Goal: Register for event/course

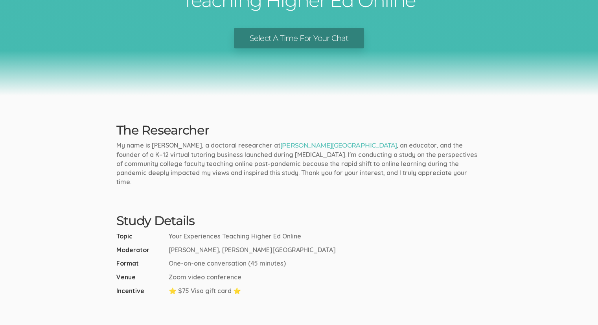
scroll to position [79, 0]
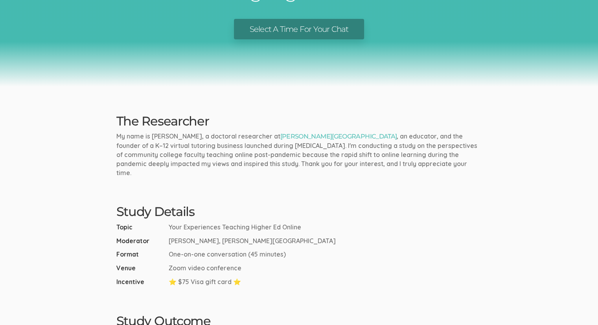
click at [302, 32] on link "Select A Time For Your Chat" at bounding box center [299, 29] width 130 height 21
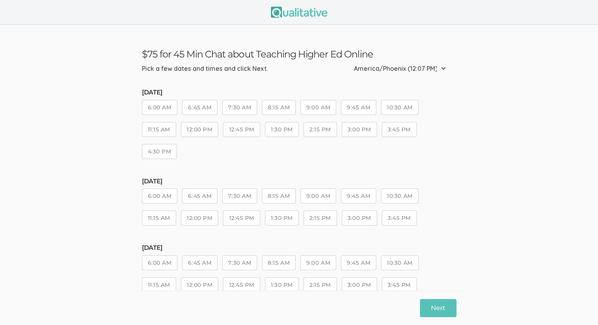
click at [280, 129] on button "1:30 PM" at bounding box center [282, 129] width 34 height 15
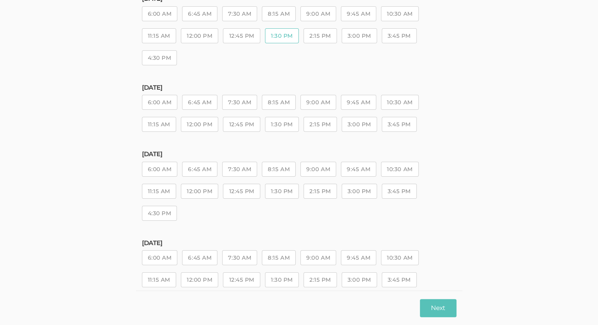
scroll to position [118, 0]
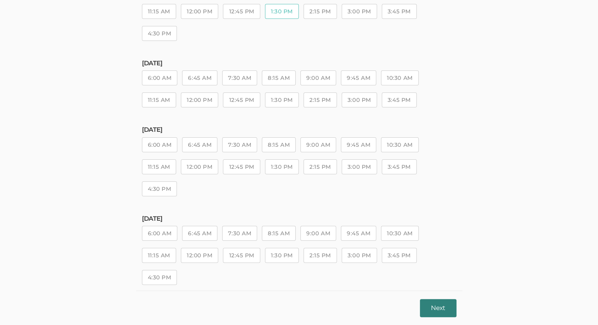
click at [439, 307] on button "Next" at bounding box center [438, 308] width 36 height 18
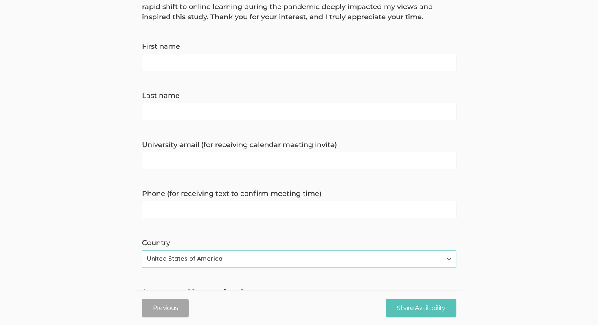
scroll to position [0, 0]
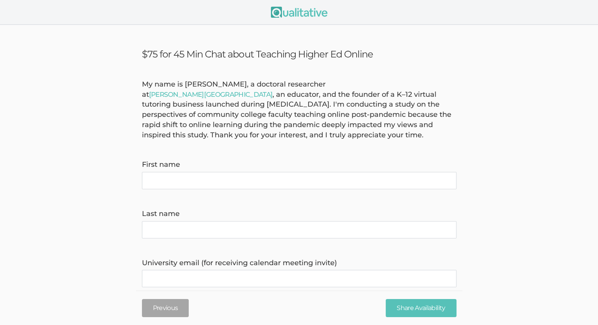
click at [220, 177] on name "First name" at bounding box center [299, 180] width 315 height 17
click at [219, 181] on name "First name" at bounding box center [299, 180] width 315 height 17
type name "Catherine"
click at [175, 232] on name "Last name" at bounding box center [299, 229] width 315 height 17
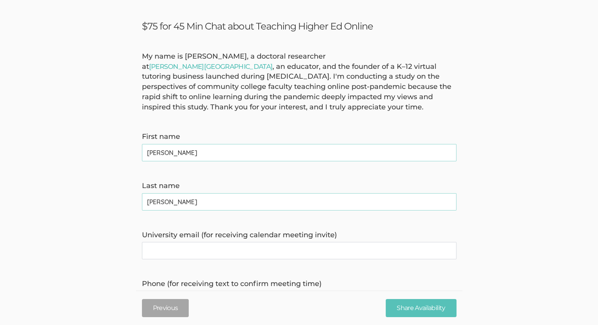
scroll to position [39, 0]
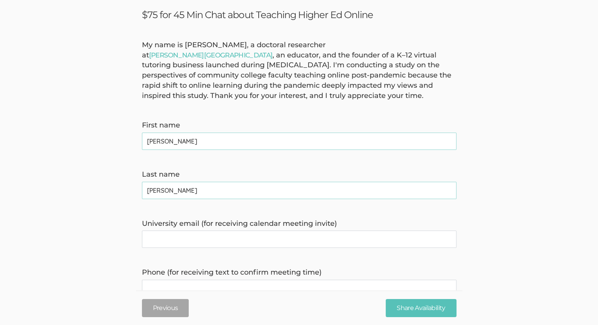
type name "Mendoza"
click at [197, 245] on invite\) "University email (for receiving calendar meeting invite)" at bounding box center [299, 238] width 315 height 17
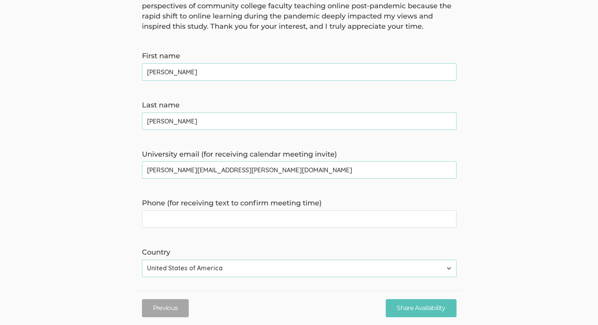
scroll to position [118, 0]
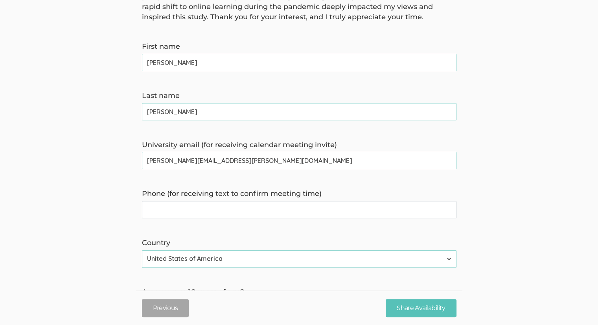
type invite\) "cathy.mendoza@paradisevalley.edu"
click at [209, 212] on time\) "Phone (for receiving text to confirm meeting time)" at bounding box center [299, 209] width 315 height 17
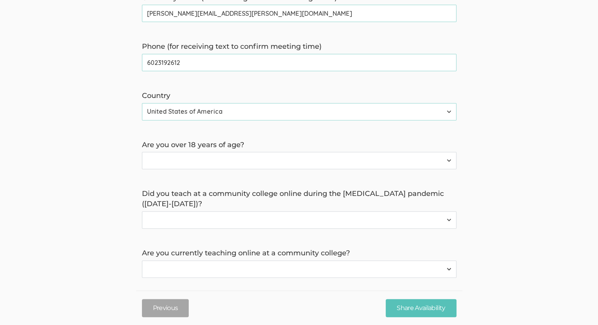
scroll to position [272, 0]
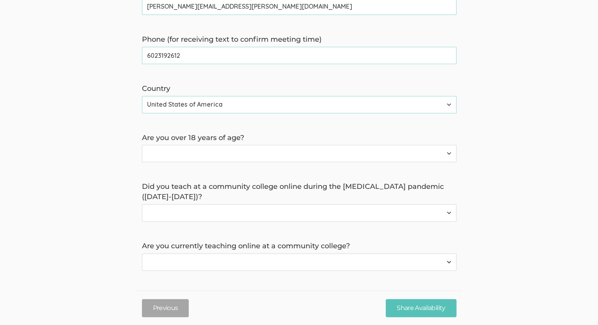
type time\) "6023192612"
click at [203, 212] on select "Yes No" at bounding box center [299, 212] width 315 height 17
select select "0"
click at [142, 204] on select "Yes No" at bounding box center [299, 212] width 315 height 17
click at [228, 258] on select "Yes No" at bounding box center [299, 261] width 315 height 17
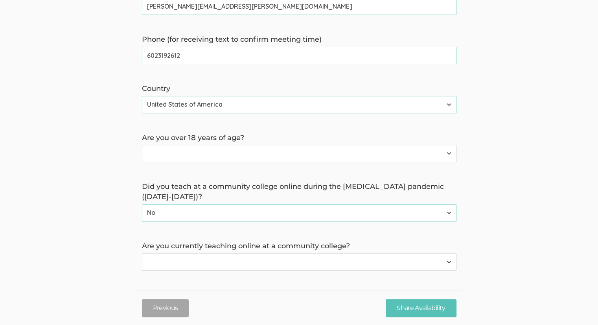
select select "0"
click at [142, 253] on select "Yes No" at bounding box center [299, 261] width 315 height 17
click at [439, 309] on input "Share Availability" at bounding box center [421, 308] width 70 height 18
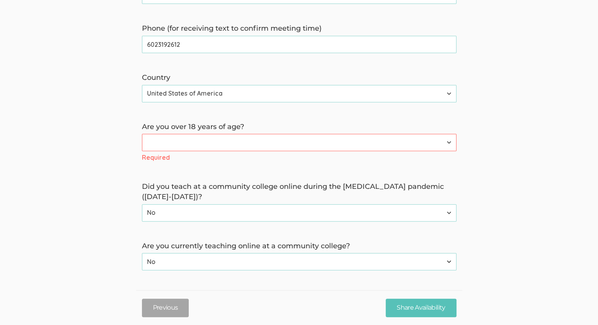
click at [227, 146] on select "Yes No" at bounding box center [299, 142] width 315 height 17
select select "0"
click at [142, 145] on select "Yes No" at bounding box center [299, 142] width 315 height 17
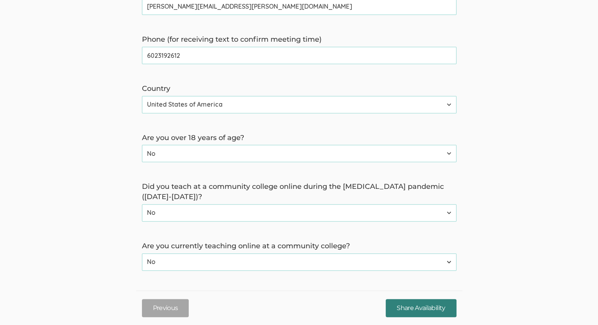
click at [426, 307] on input "Share Availability" at bounding box center [421, 308] width 70 height 18
